Goal: Task Accomplishment & Management: Manage account settings

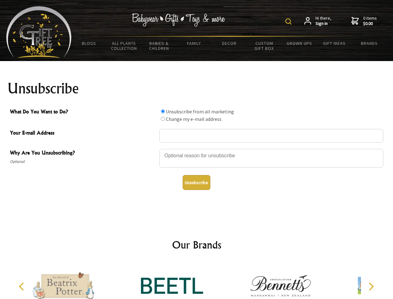
click at [290, 21] on img at bounding box center [288, 21] width 6 height 6
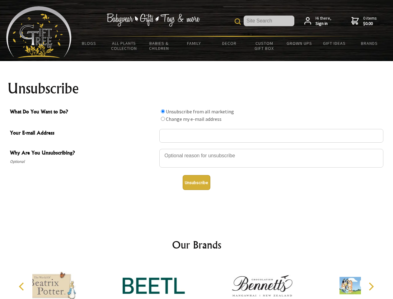
click at [197, 149] on div at bounding box center [271, 159] width 224 height 22
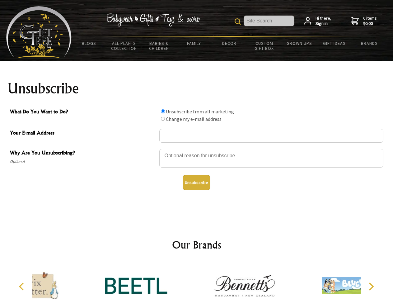
click at [163, 111] on input "What Do You Want to Do?" at bounding box center [163, 111] width 4 height 4
click at [163, 119] on input "What Do You Want to Do?" at bounding box center [163, 119] width 4 height 4
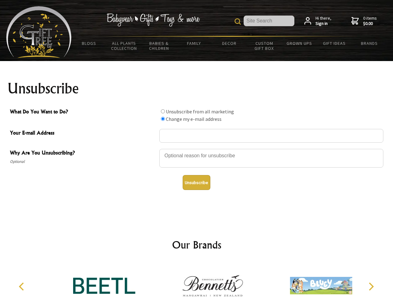
radio input "true"
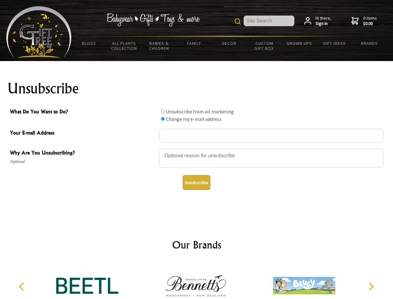
click at [196, 182] on button "Unsubscribe" at bounding box center [197, 182] width 28 height 15
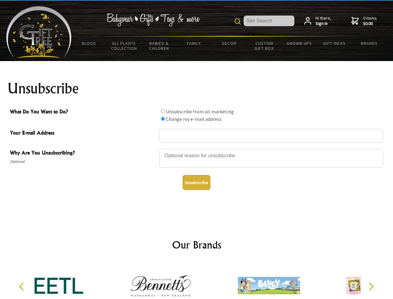
click at [22, 286] on icon "Previous" at bounding box center [22, 286] width 8 height 8
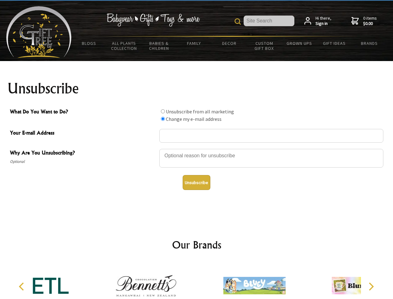
click at [371, 286] on icon "Next" at bounding box center [371, 286] width 8 height 8
